Goal: Information Seeking & Learning: Compare options

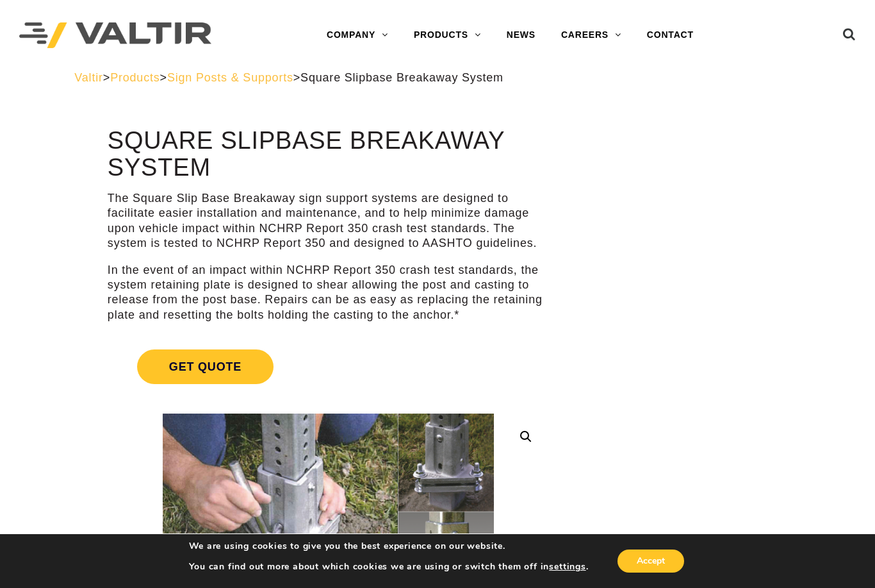
click at [472, 60] on link "BARRICADES" at bounding box center [481, 61] width 160 height 26
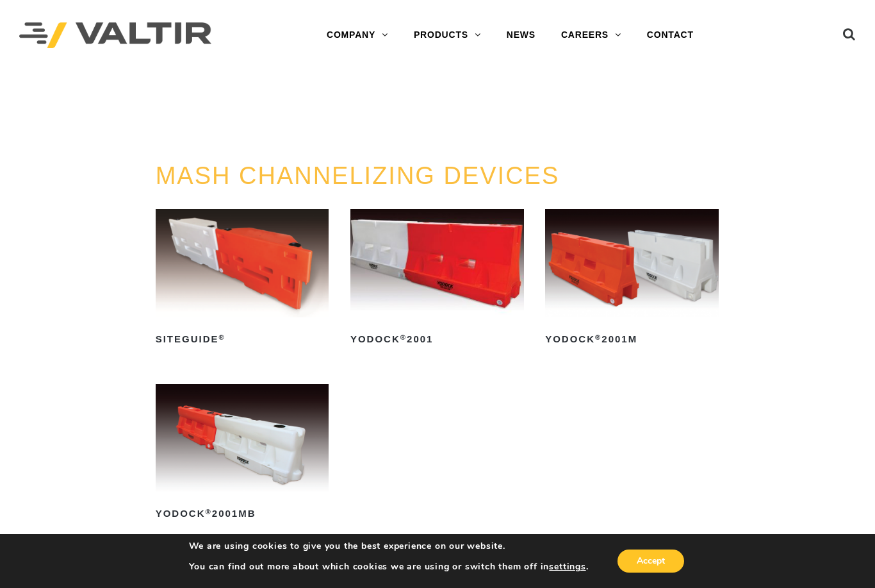
click at [454, 92] on link "BARRIERS" at bounding box center [481, 87] width 160 height 26
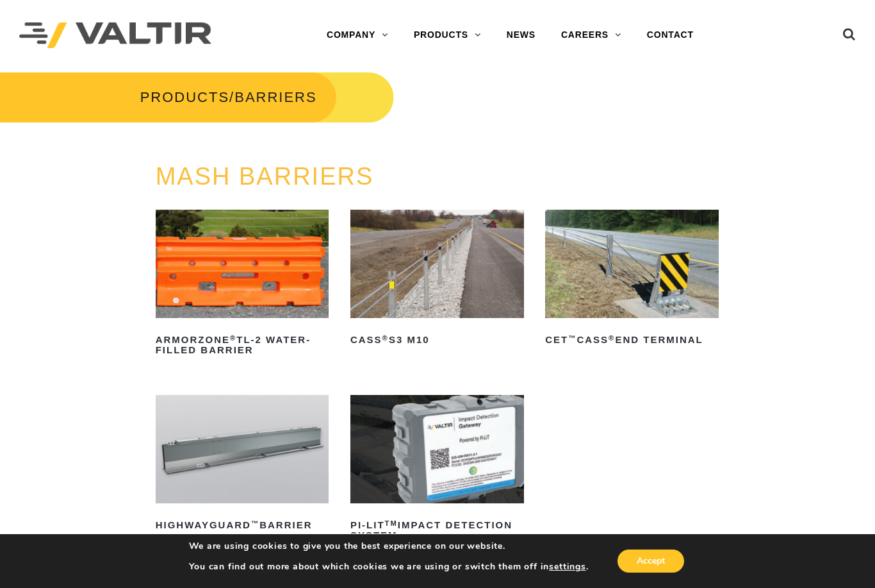
click at [469, 137] on link "DELINEATORS" at bounding box center [481, 138] width 160 height 26
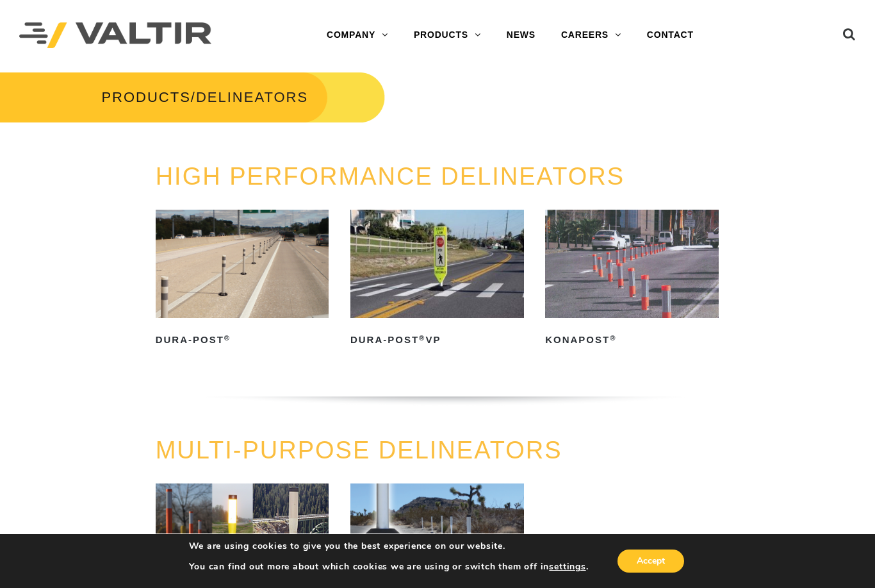
click at [463, 248] on link "SIGN POSTS & SUPPORTS" at bounding box center [481, 241] width 160 height 26
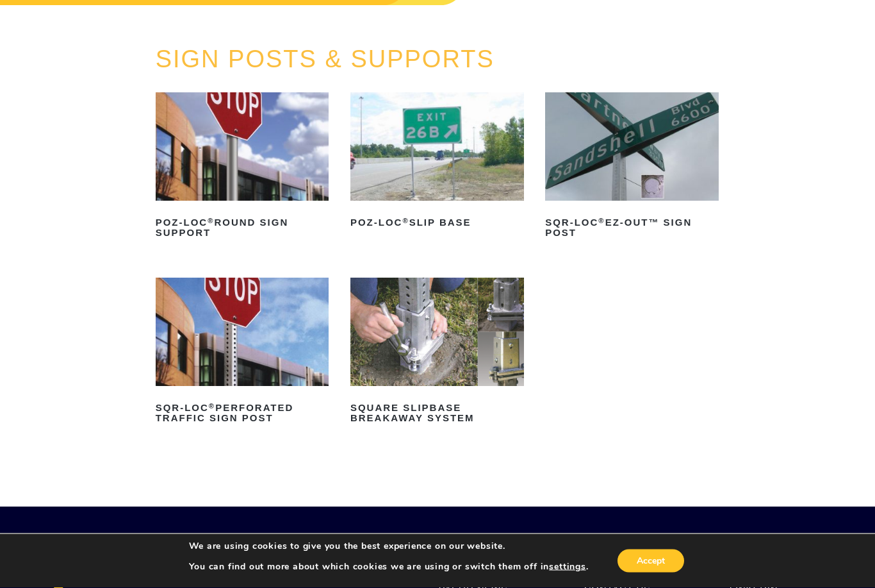
scroll to position [110, 0]
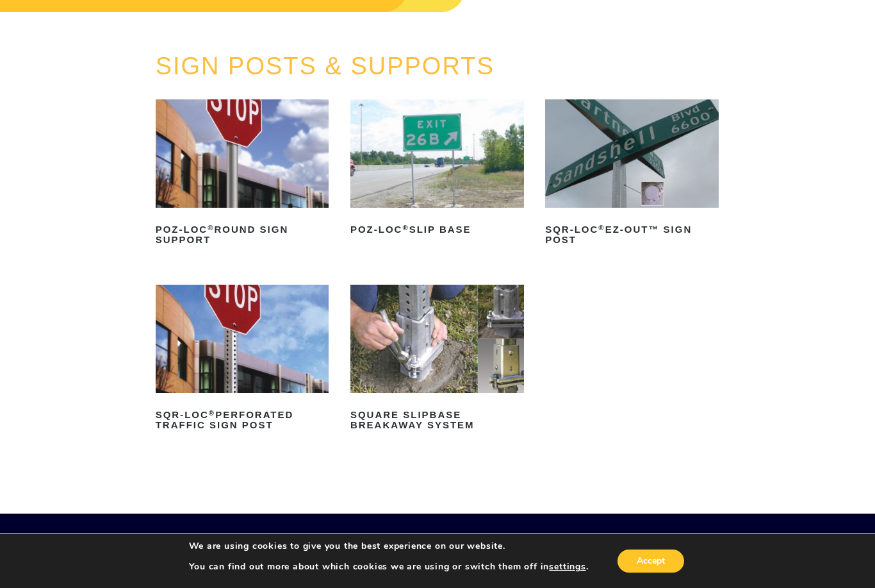
click at [628, 190] on img at bounding box center [632, 153] width 174 height 108
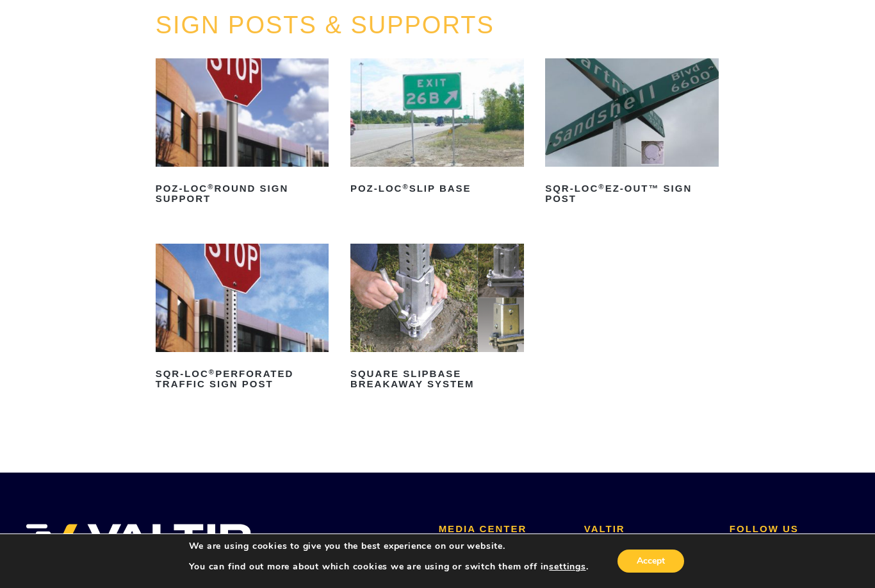
click at [410, 137] on img at bounding box center [438, 112] width 174 height 108
click at [473, 310] on img at bounding box center [438, 298] width 174 height 108
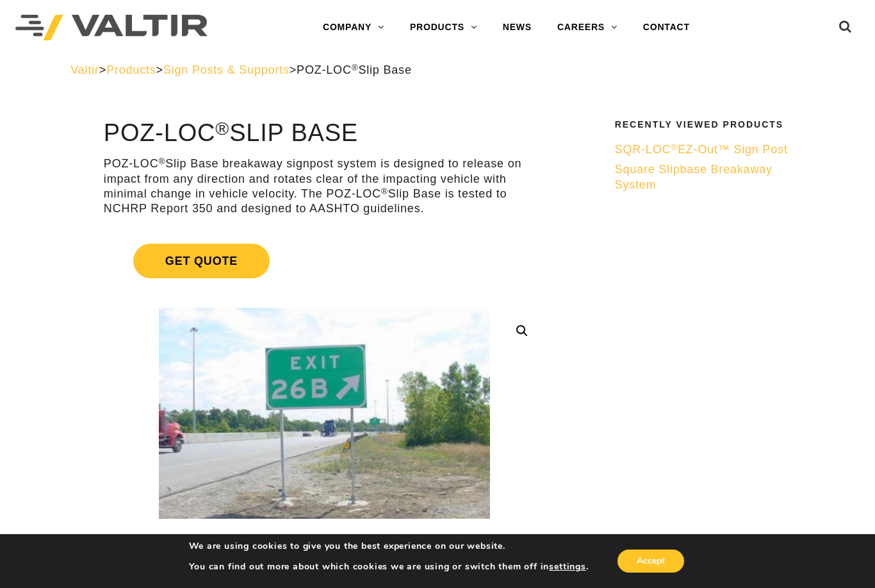
scroll to position [8, 3]
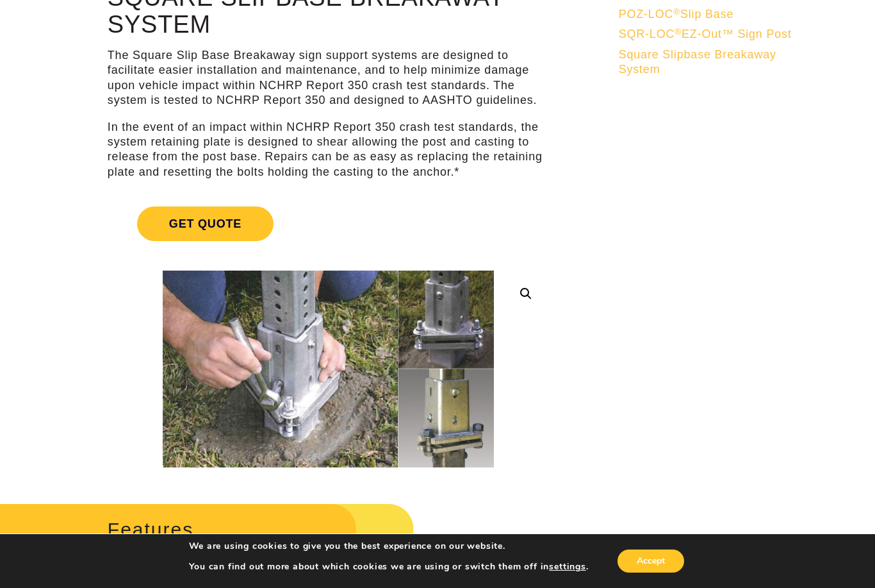
scroll to position [142, 0]
